Goal: Information Seeking & Learning: Learn about a topic

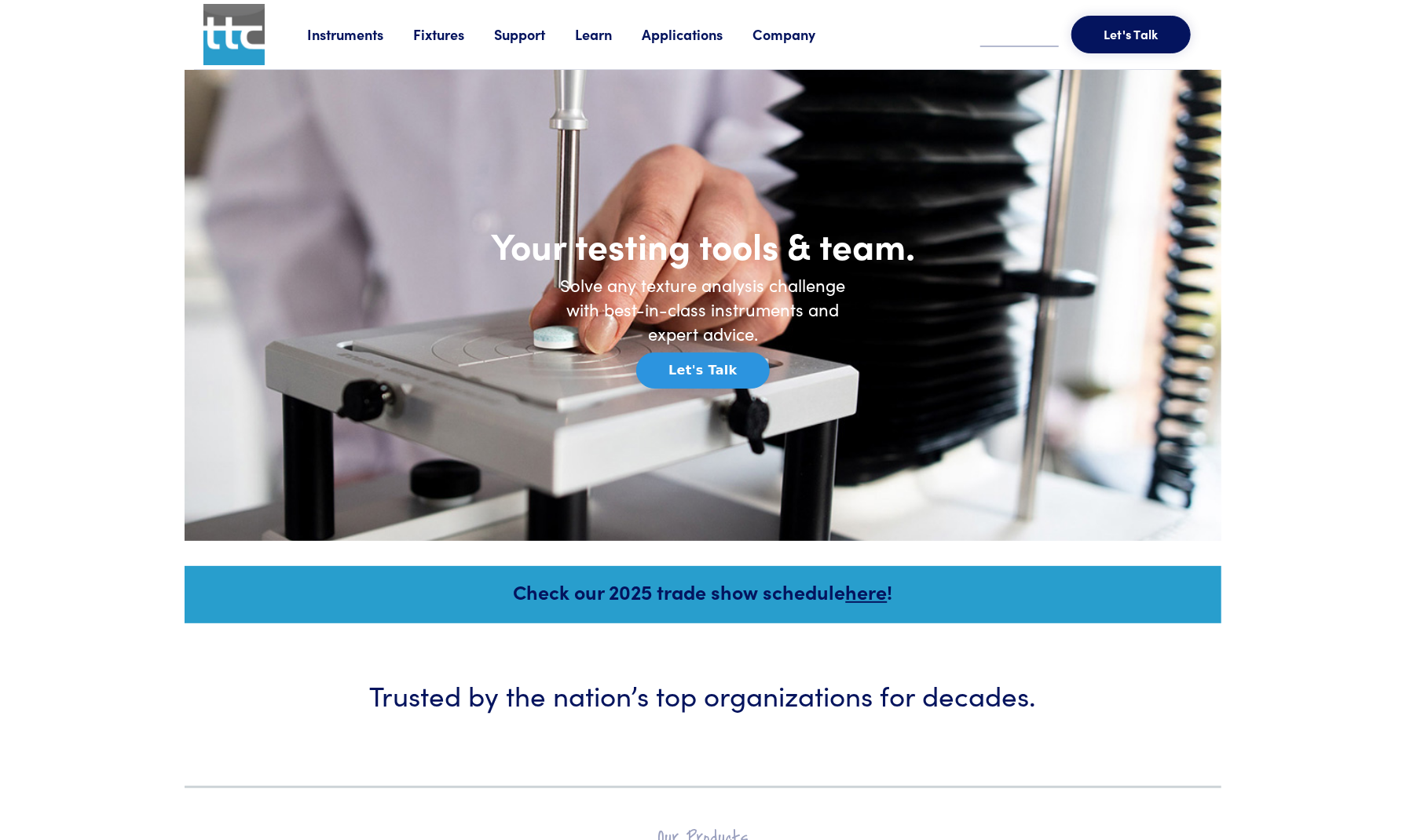
click at [589, 36] on link "Learn" at bounding box center [608, 34] width 67 height 19
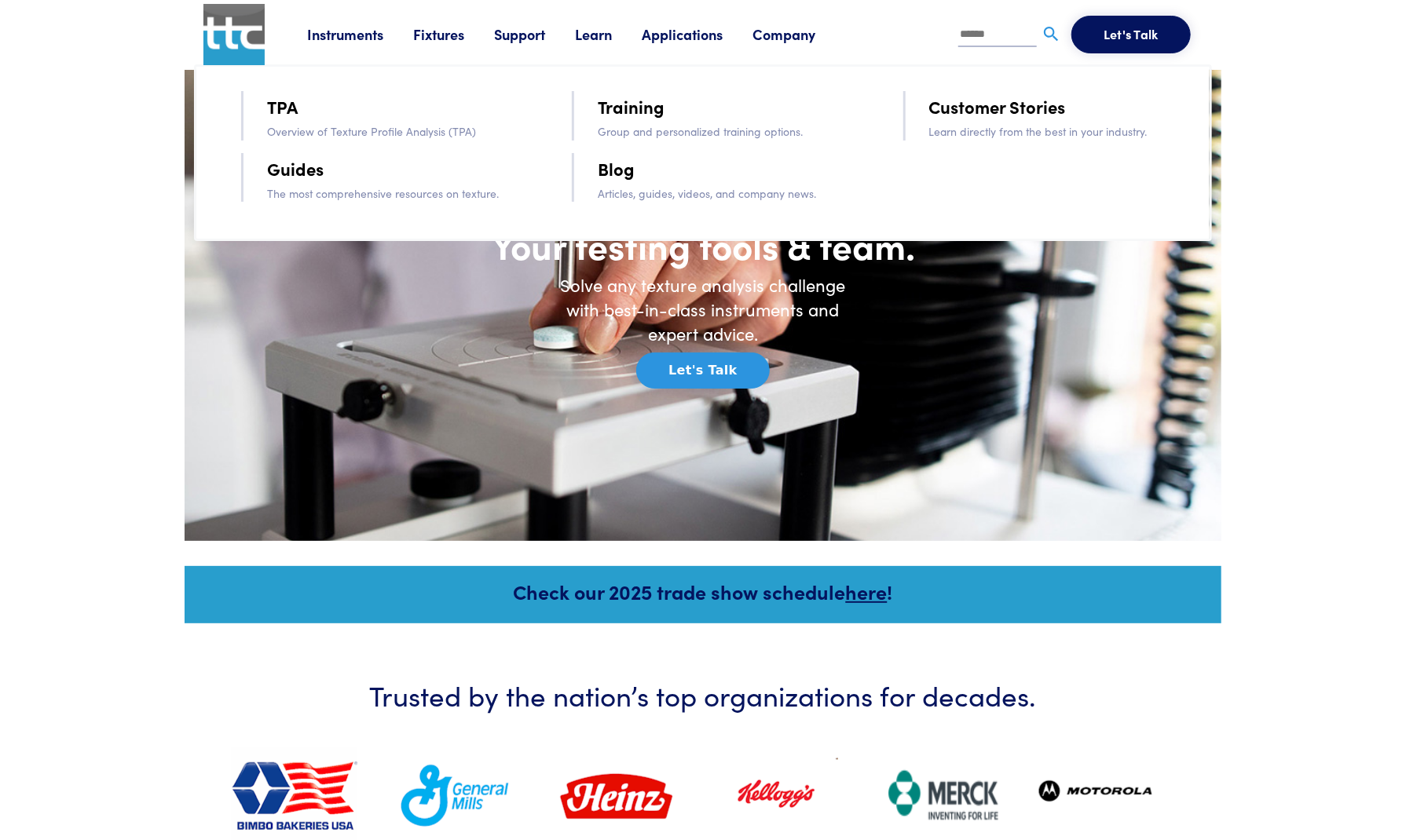
click at [284, 102] on link "TPA" at bounding box center [282, 106] width 31 height 27
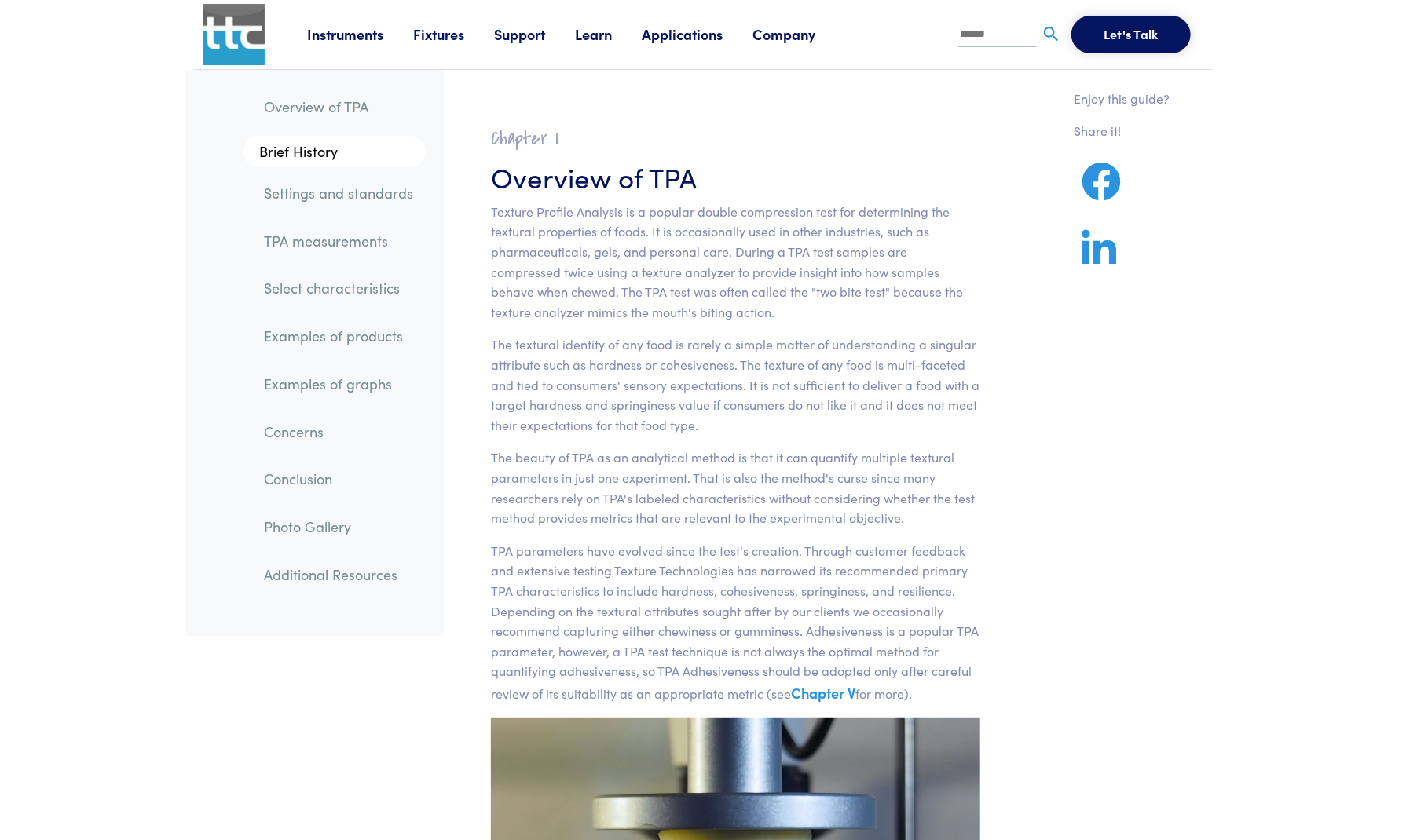
click at [227, 37] on img at bounding box center [234, 35] width 61 height 61
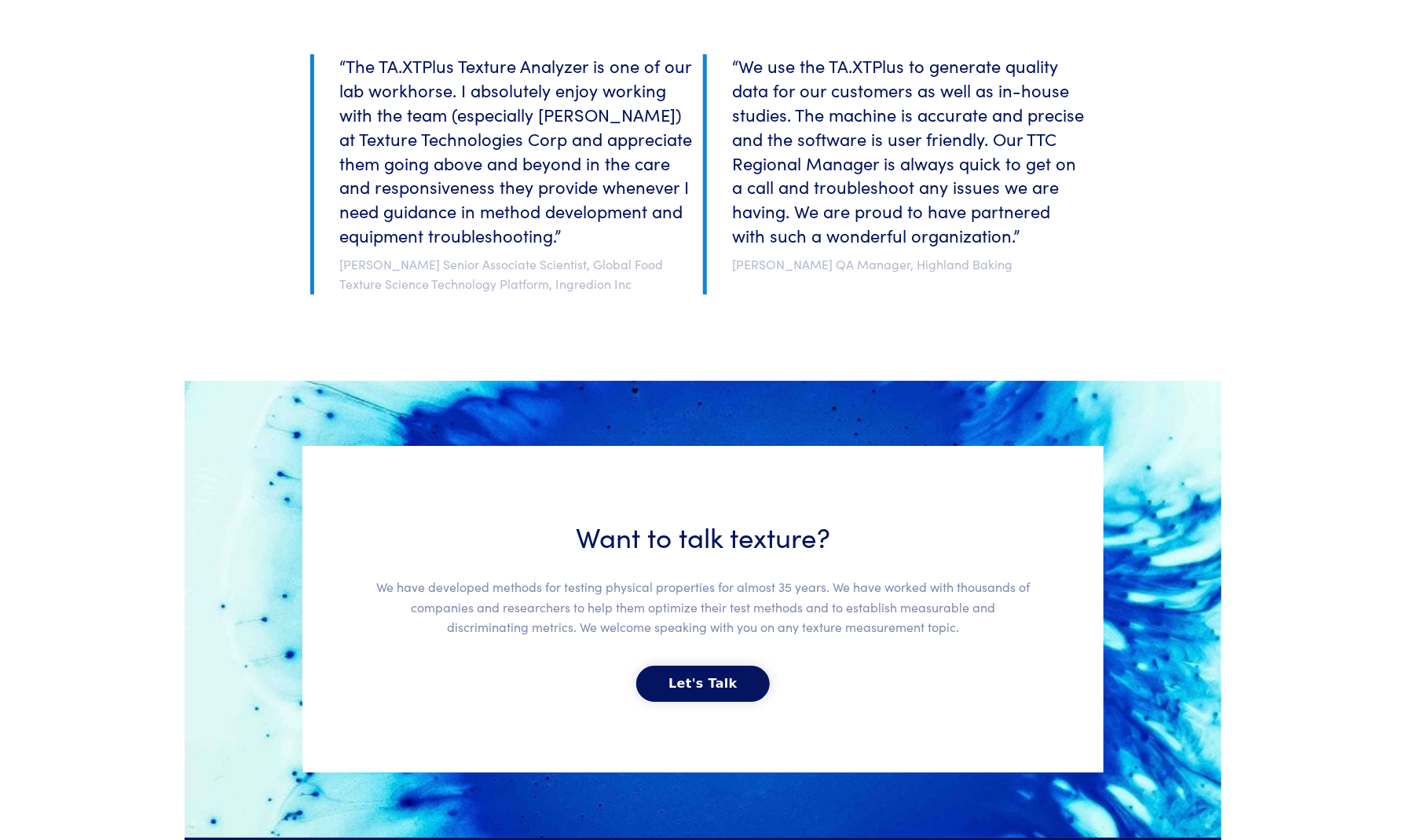
scroll to position [3350, 0]
